Goal: Information Seeking & Learning: Stay updated

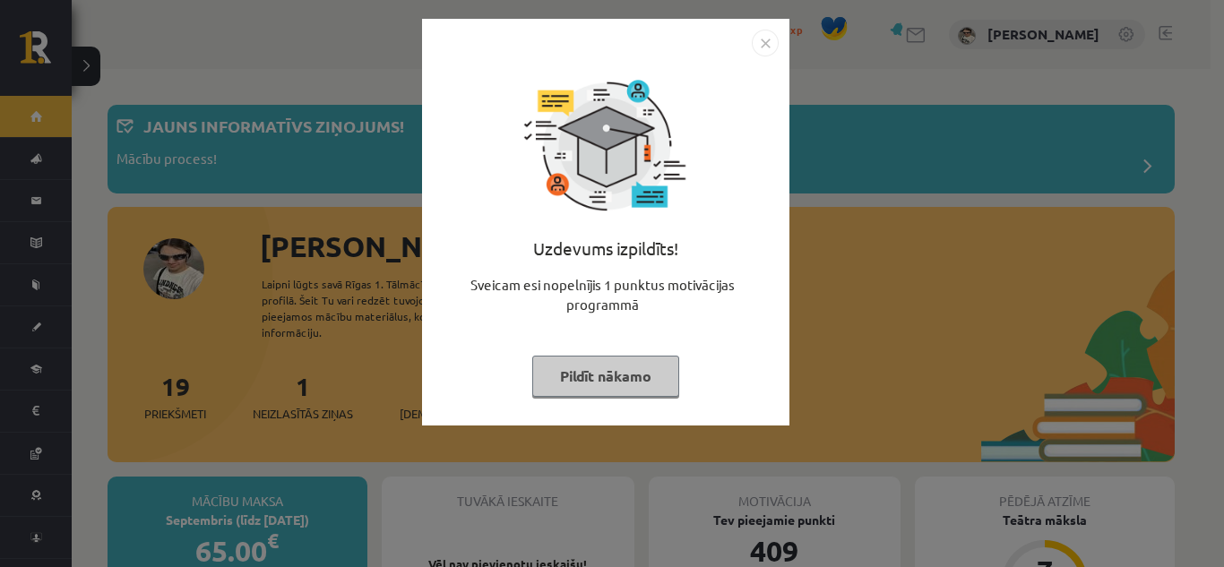
click at [665, 373] on button "Pildīt nākamo" at bounding box center [605, 376] width 147 height 41
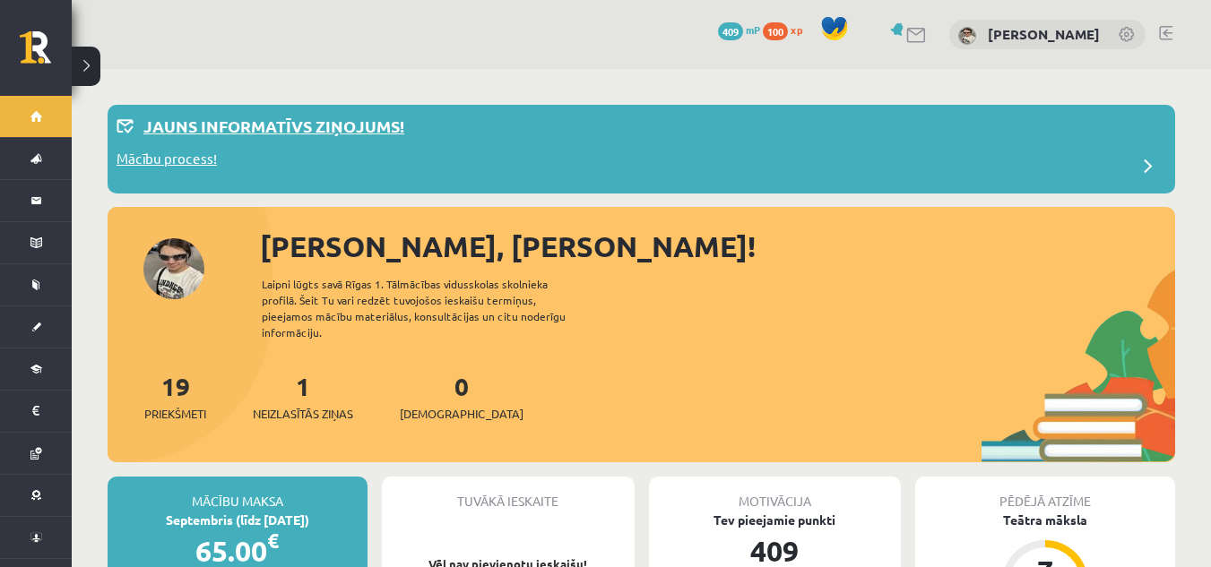
click at [310, 119] on p "Jauns informatīvs ziņojums!" at bounding box center [273, 126] width 261 height 24
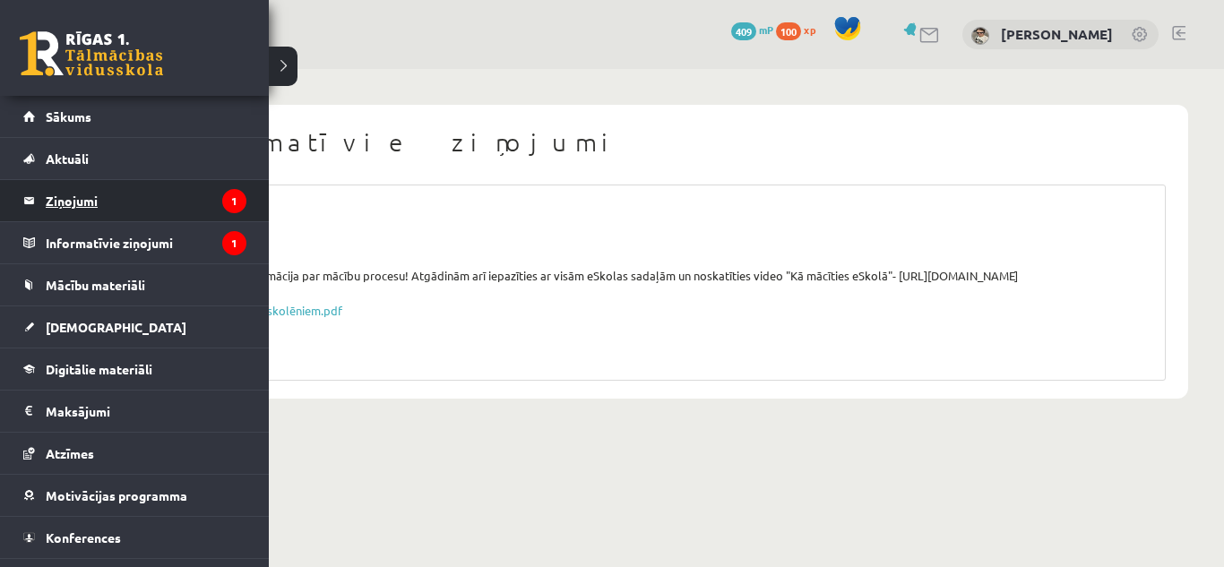
click at [69, 212] on legend "Ziņojumi 1" at bounding box center [146, 200] width 201 height 41
